Goal: Transaction & Acquisition: Purchase product/service

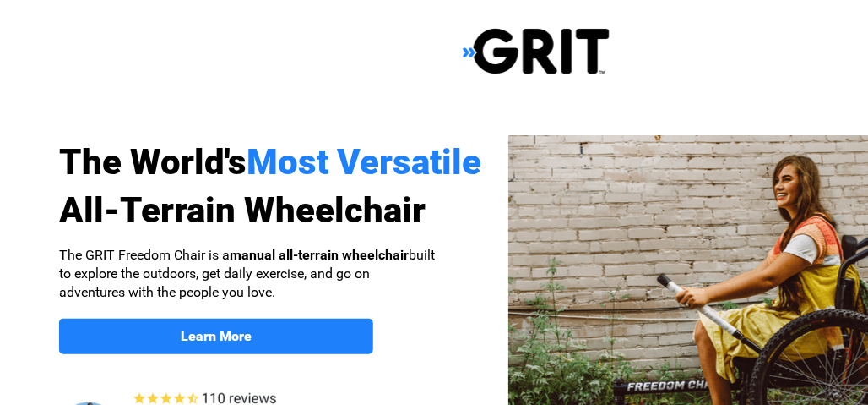
select select "US"
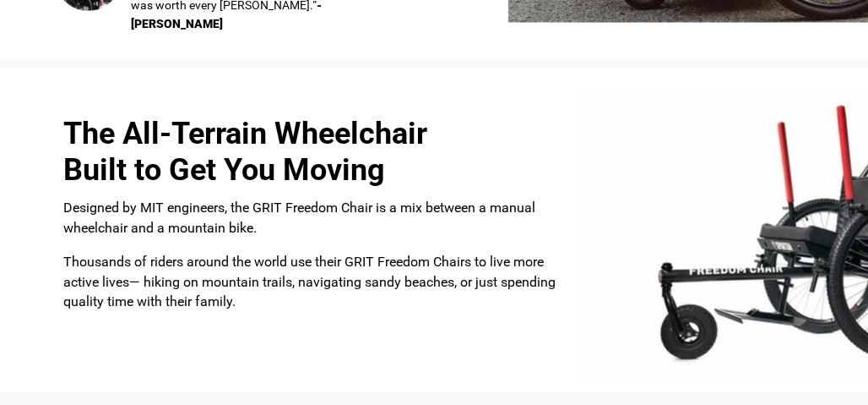
scroll to position [422, 0]
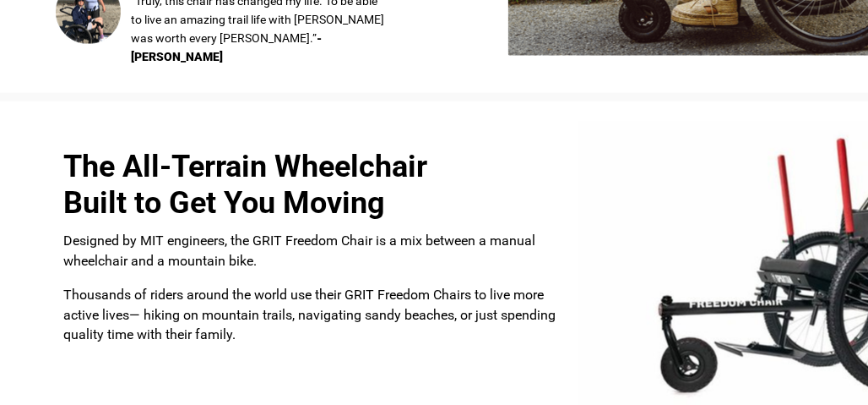
click at [798, 280] on img at bounding box center [804, 268] width 450 height 292
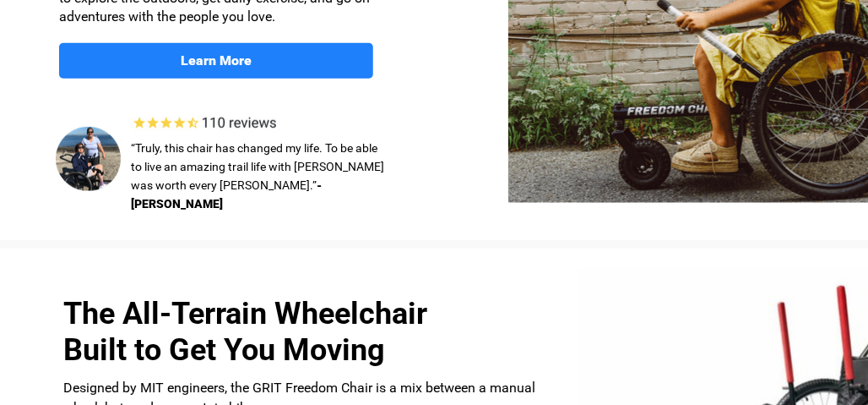
scroll to position [253, 0]
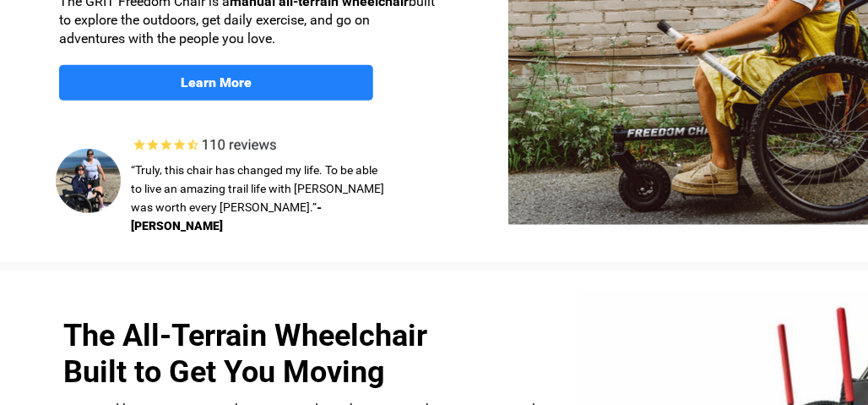
click at [771, 120] on img at bounding box center [759, 53] width 501 height 343
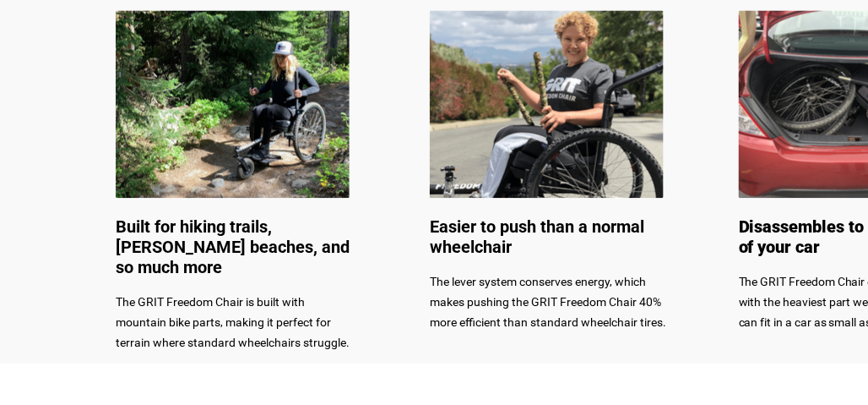
scroll to position [845, 0]
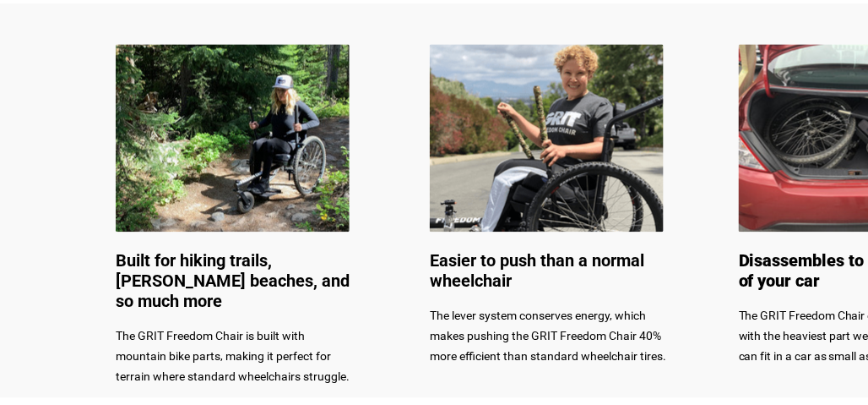
click at [273, 159] on img at bounding box center [233, 138] width 234 height 188
click at [550, 166] on img at bounding box center [547, 138] width 234 height 188
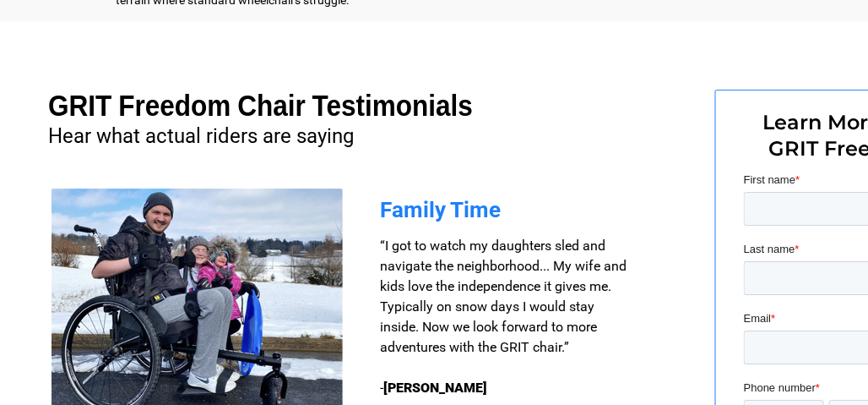
scroll to position [1267, 0]
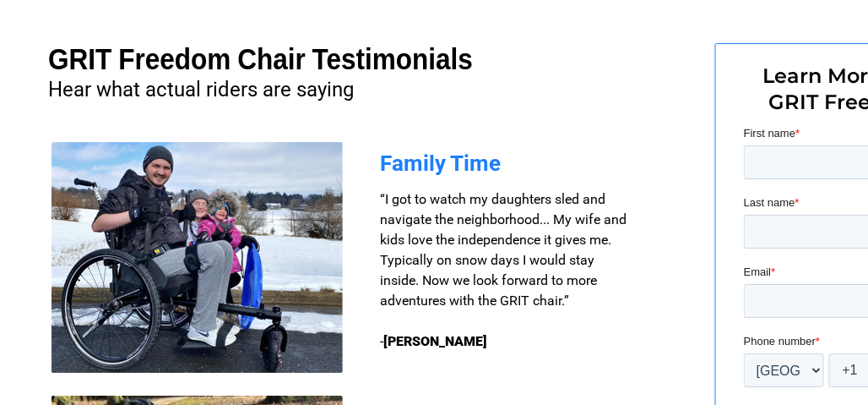
click at [178, 269] on img at bounding box center [197, 257] width 291 height 231
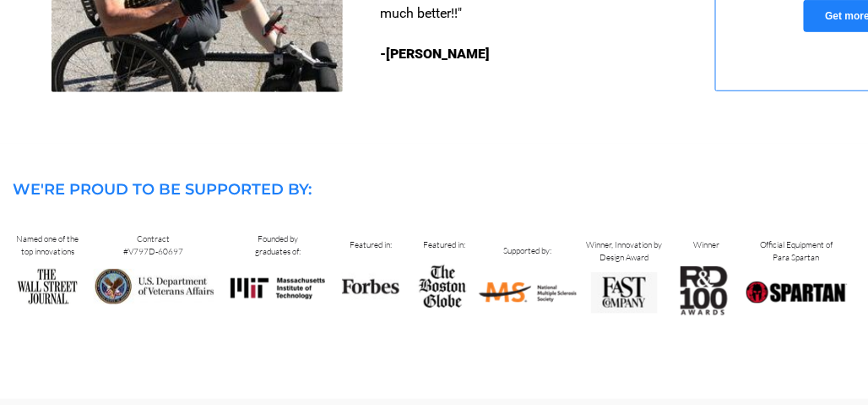
scroll to position [1814, 0]
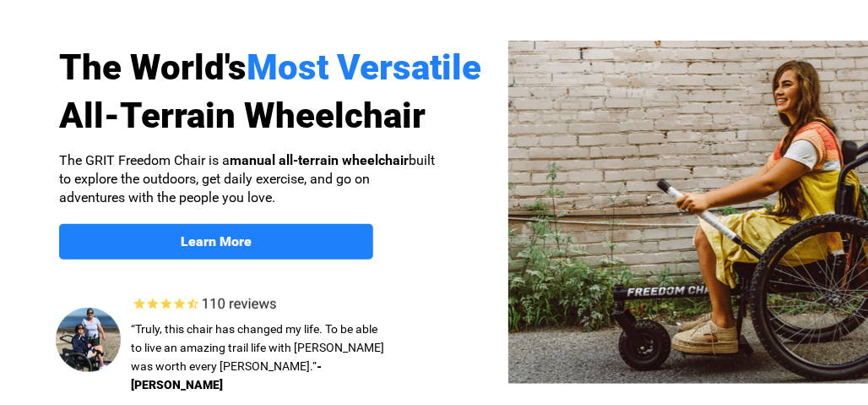
select select "US"
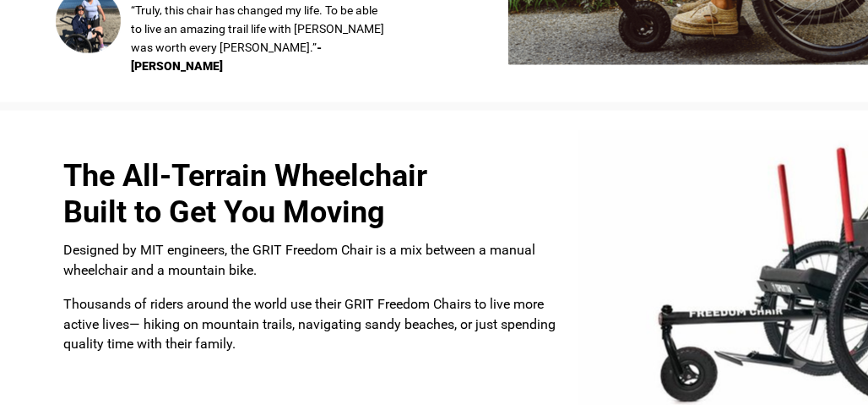
scroll to position [507, 0]
